Goal: Information Seeking & Learning: Learn about a topic

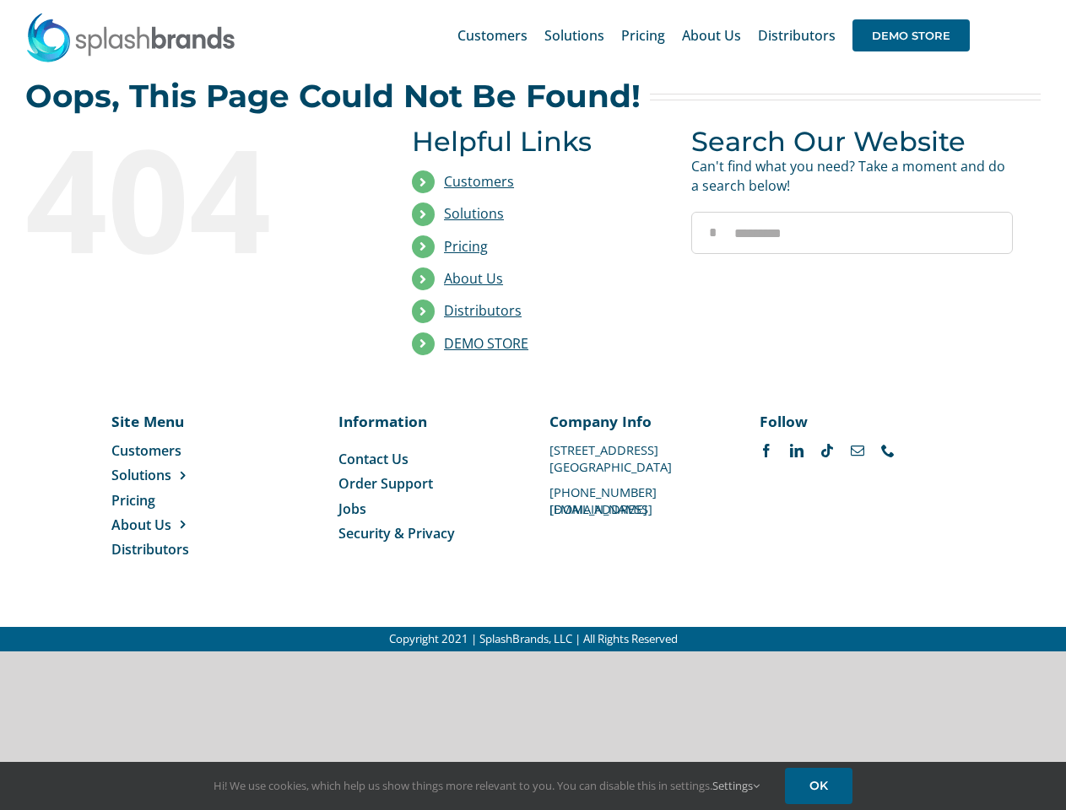
click at [533, 326] on li "Distributors" at bounding box center [539, 311] width 254 height 32
click at [963, 0] on div "Search for: * Customers Solutions Stores New Hire Kits Manufacturing Store Mark…" at bounding box center [533, 35] width 1016 height 71
click at [911, 35] on span "DEMO STORE" at bounding box center [911, 35] width 117 height 32
click at [486, 344] on link "DEMO STORE" at bounding box center [486, 343] width 84 height 19
click at [168, 475] on span "Solutions" at bounding box center [141, 475] width 60 height 19
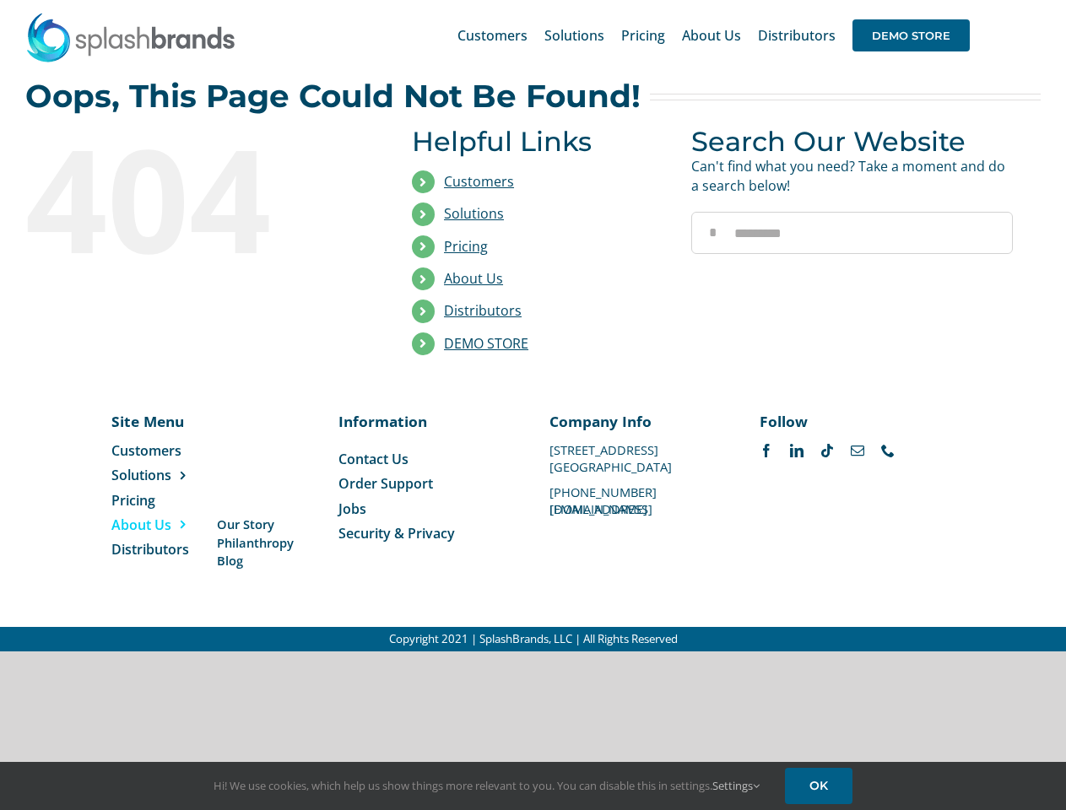
click at [168, 525] on span "About Us" at bounding box center [141, 525] width 60 height 19
click at [737, 786] on link "Settings" at bounding box center [735, 785] width 47 height 15
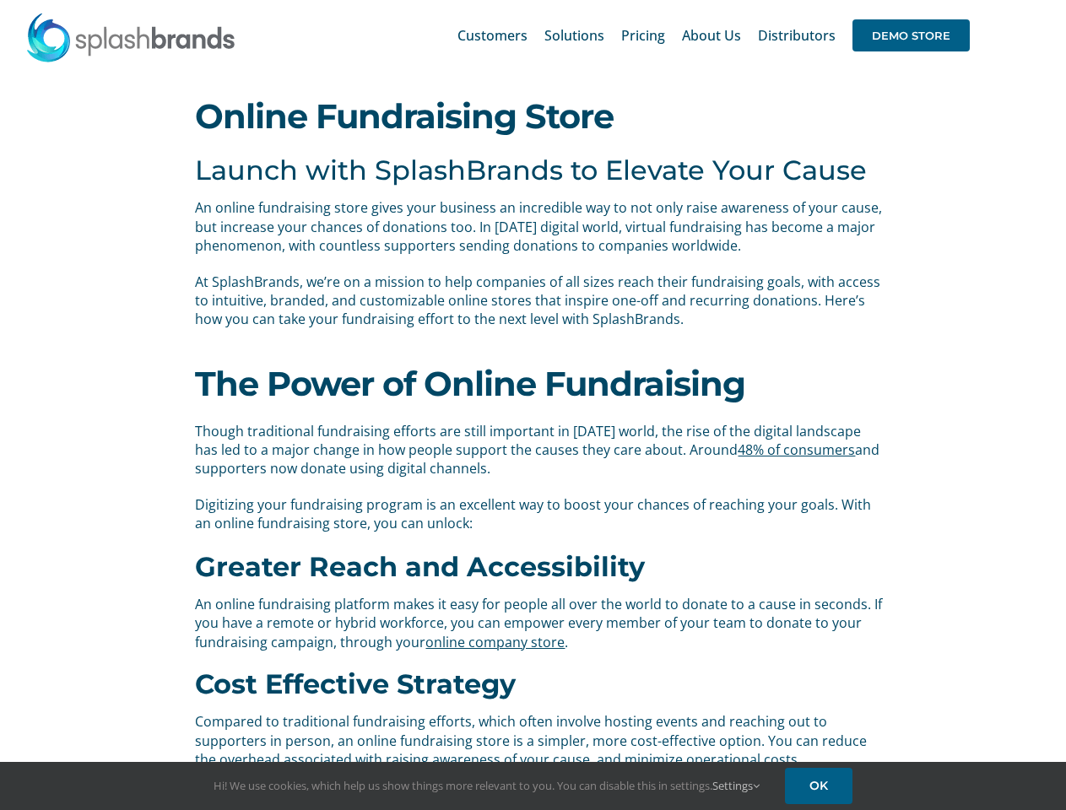
click at [533, 405] on div "The Power of Online Fundraising Though traditional fundraising efforts are stil…" at bounding box center [533, 448] width 702 height 204
click at [963, 0] on div "Search for: * Customers Solutions Stores New Hire Kits Manufacturing Store Mark…" at bounding box center [533, 35] width 1016 height 71
click at [911, 35] on span "DEMO STORE" at bounding box center [911, 35] width 117 height 32
click at [737, 786] on link "Settings" at bounding box center [735, 785] width 47 height 15
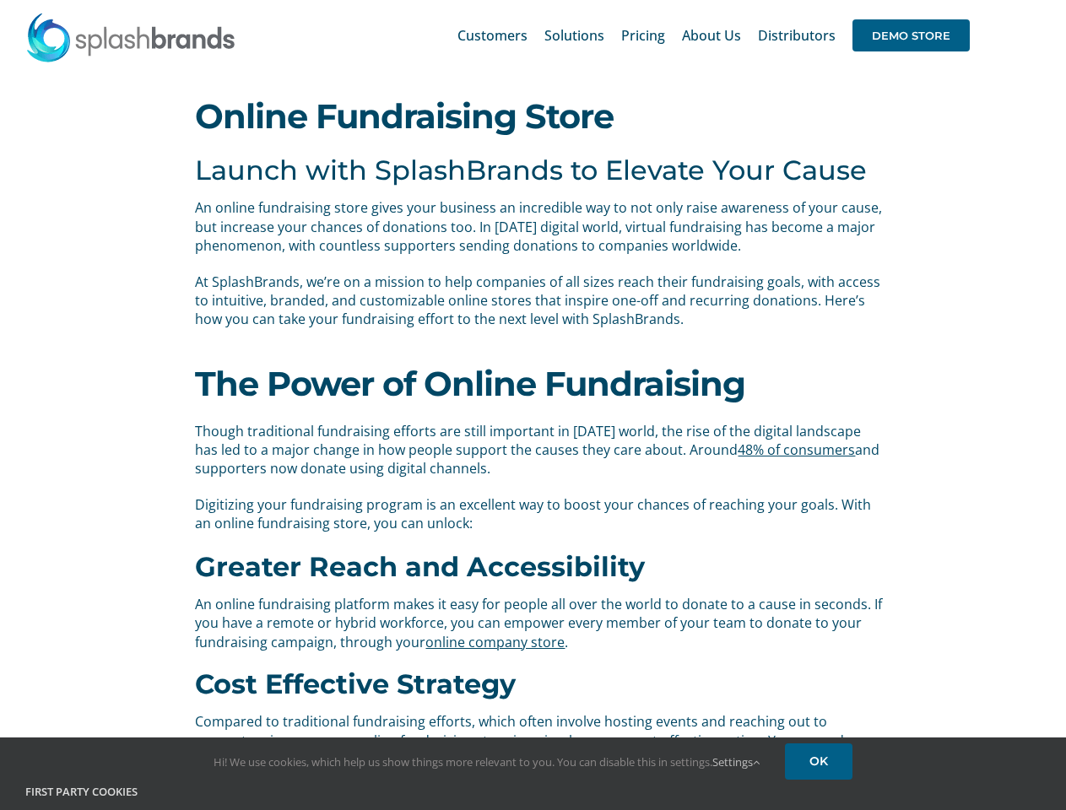
click at [821, 786] on h4 "First Party Cookies" at bounding box center [533, 792] width 1016 height 17
